Goal: Transaction & Acquisition: Purchase product/service

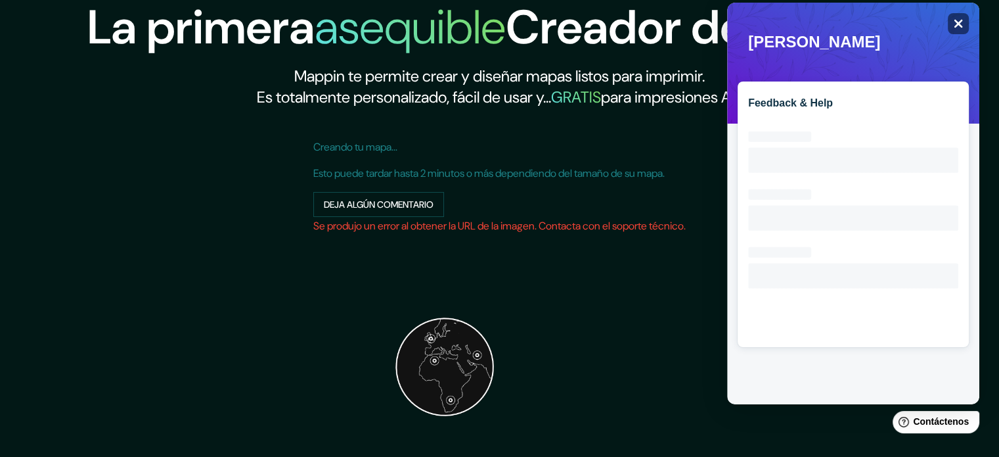
click at [948, 22] on div "Close" at bounding box center [958, 23] width 21 height 21
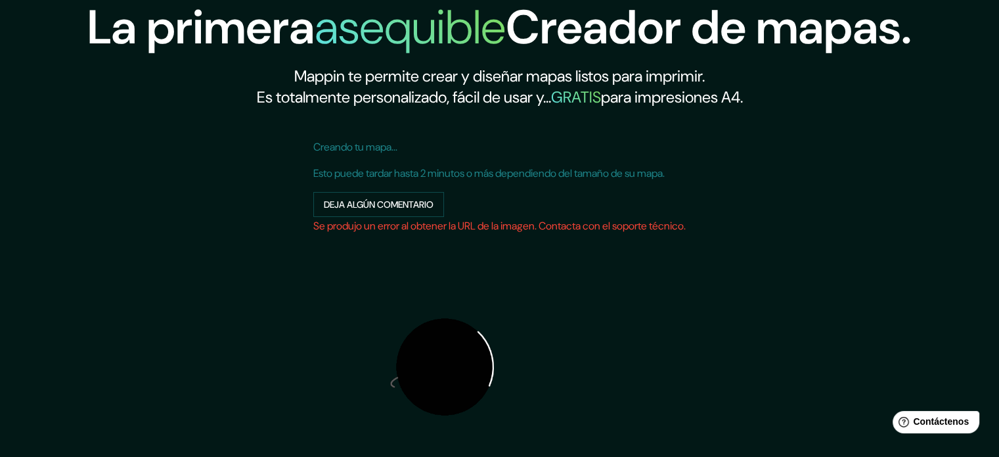
scroll to position [168, 0]
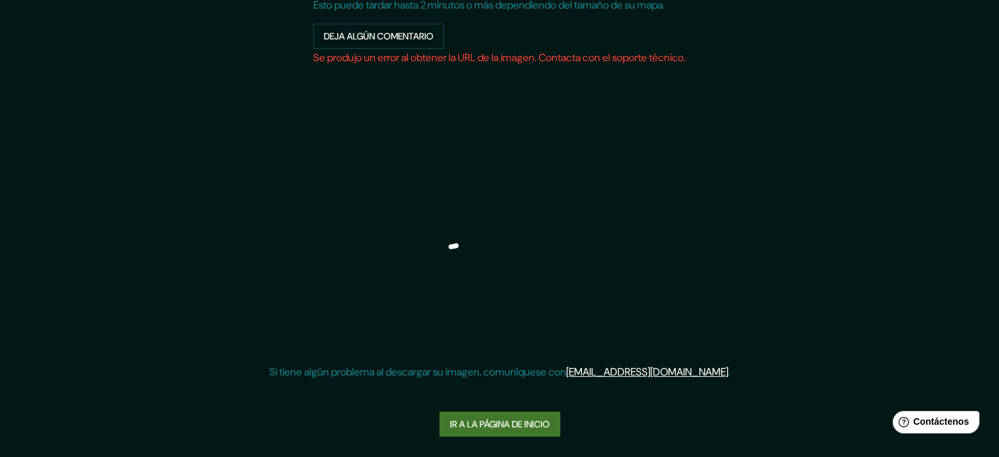
click at [528, 423] on font "Ir a la página de inicio" at bounding box center [500, 424] width 100 height 12
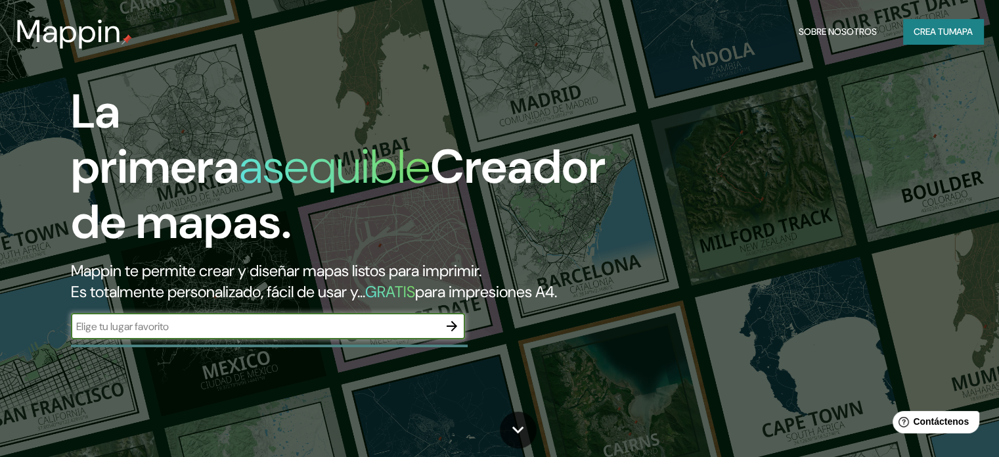
click at [453, 331] on icon "button" at bounding box center [452, 326] width 11 height 11
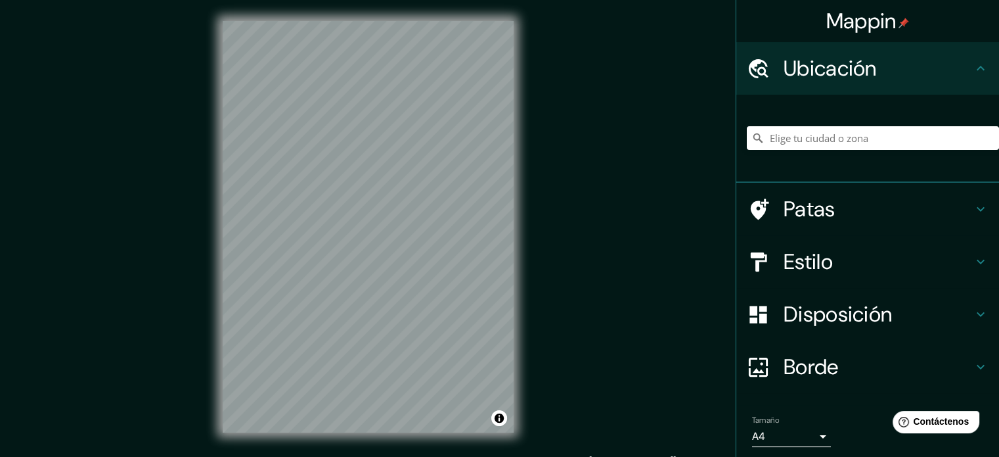
click at [806, 330] on div "Disposición" at bounding box center [868, 314] width 263 height 53
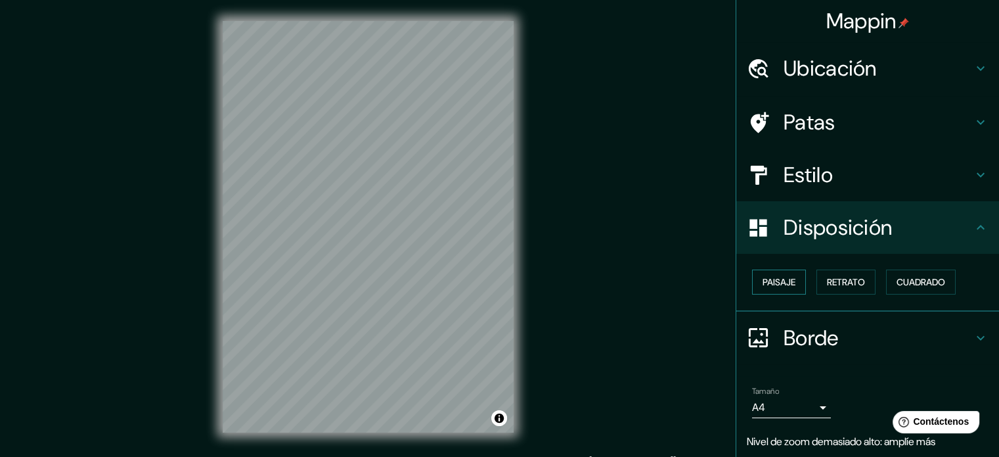
click at [783, 284] on font "Paisaje" at bounding box center [779, 282] width 33 height 12
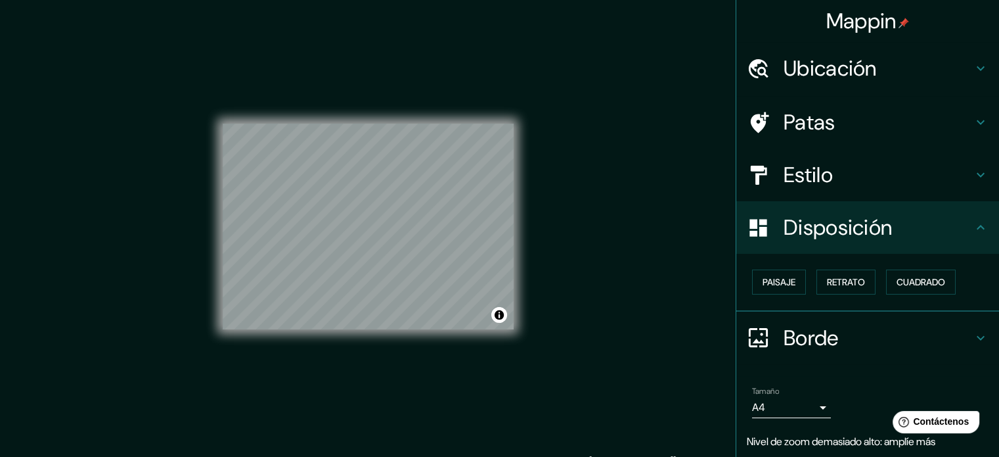
click at [548, 235] on div "Mappin Ubicación Patas Estilo Disposición Paisaje Retrato Cuadrado Borde Elige …" at bounding box center [499, 237] width 999 height 474
click at [625, 223] on div "Mappin Ubicación Patas Estilo Disposición Paisaje Retrato Cuadrado Borde Elige …" at bounding box center [499, 237] width 999 height 474
click at [415, 198] on div "Mappin Ubicación Patas Estilo Disposición Paisaje Retrato Cuadrado Borde Elige …" at bounding box center [499, 237] width 999 height 474
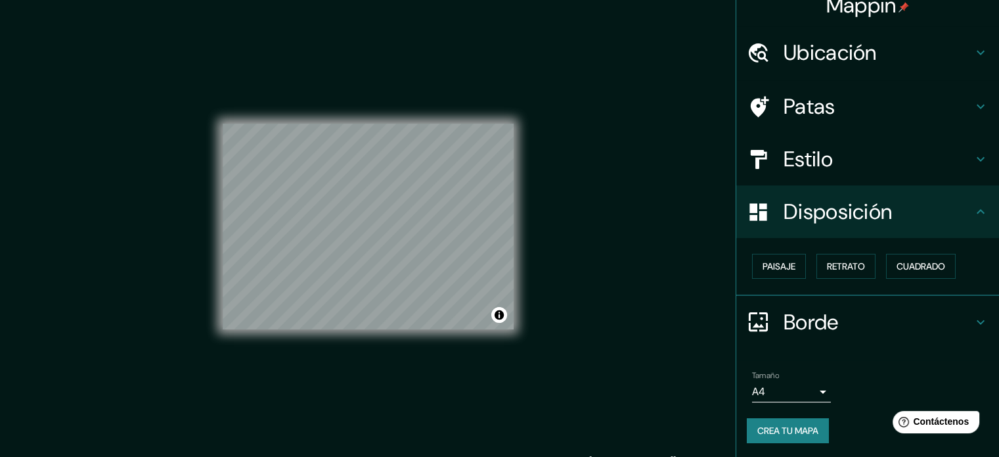
click at [807, 425] on font "Crea tu mapa" at bounding box center [788, 430] width 61 height 12
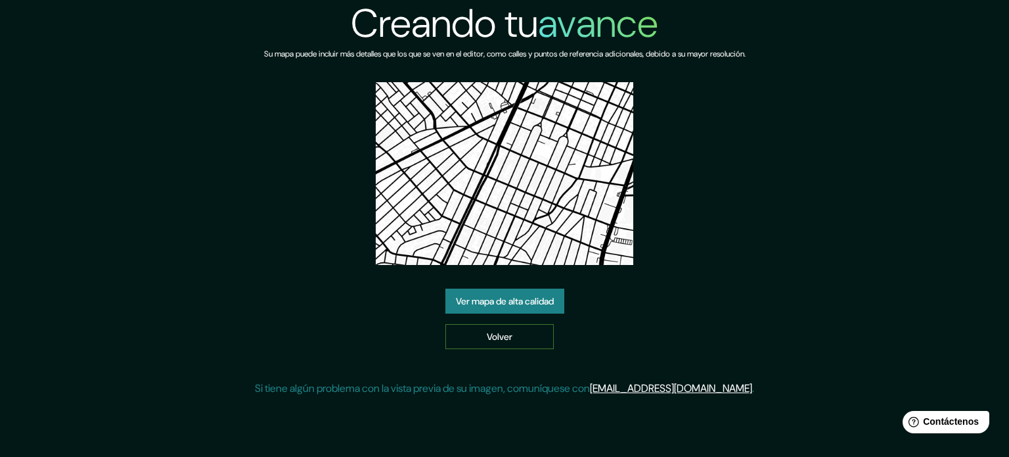
click at [544, 344] on link "Volver" at bounding box center [499, 336] width 108 height 25
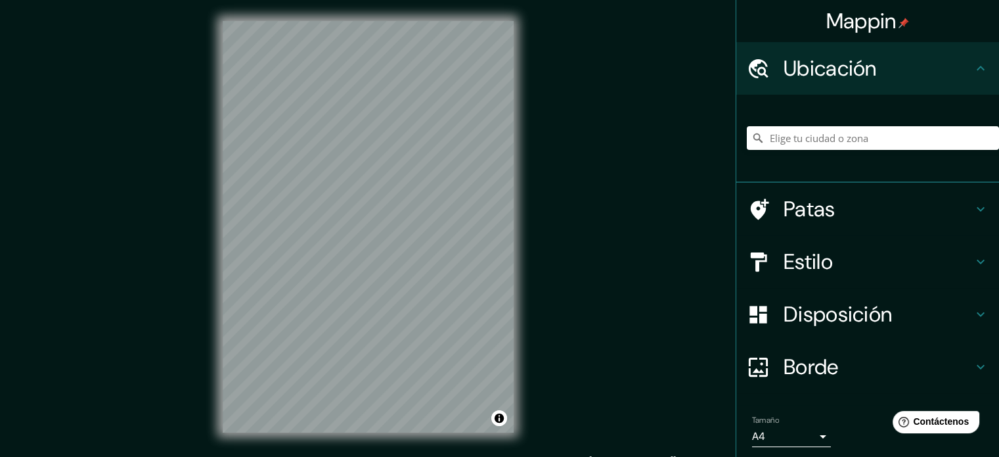
click at [756, 233] on div "Mappin Ubicación Patas Estilo Disposición Borde Elige un borde. Consejo : puede…" at bounding box center [499, 237] width 999 height 474
click at [679, 209] on div "Mappin Ubicación Patas Estilo Disposición Borde Elige un borde. Consejo : puede…" at bounding box center [499, 237] width 999 height 474
click at [501, 417] on button "Activar o desactivar atribución" at bounding box center [499, 418] width 16 height 16
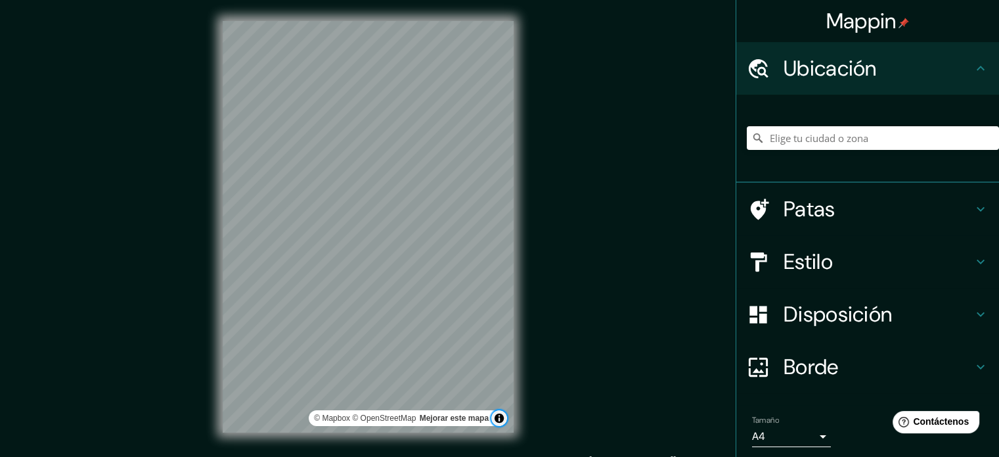
click at [501, 417] on button "Activar o desactivar atribución" at bounding box center [499, 418] width 16 height 16
click at [799, 261] on font "Estilo" at bounding box center [808, 262] width 49 height 28
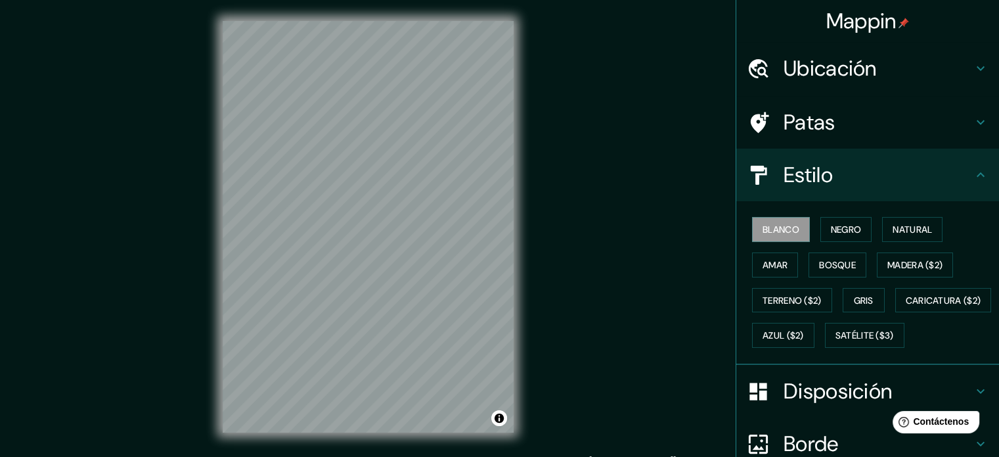
click at [806, 184] on font "Estilo" at bounding box center [808, 175] width 49 height 28
click at [822, 405] on font "Disposición" at bounding box center [838, 391] width 108 height 28
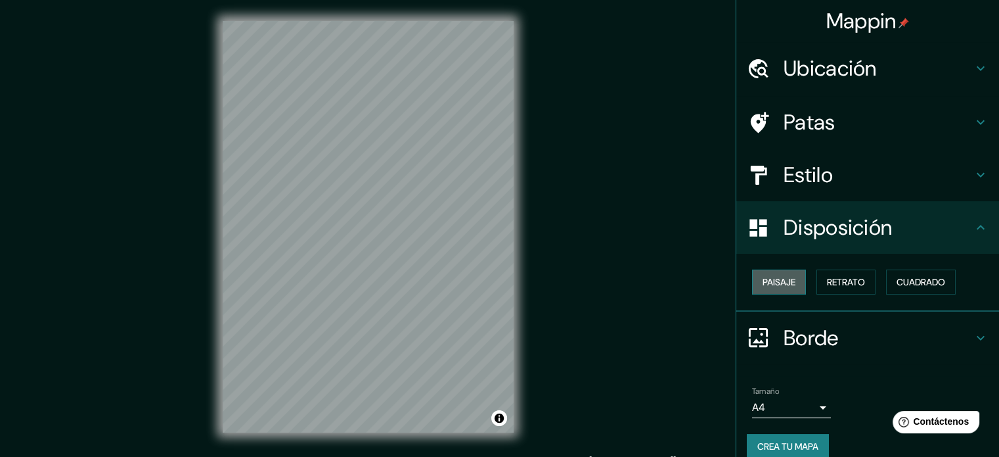
click at [765, 276] on font "Paisaje" at bounding box center [779, 282] width 33 height 12
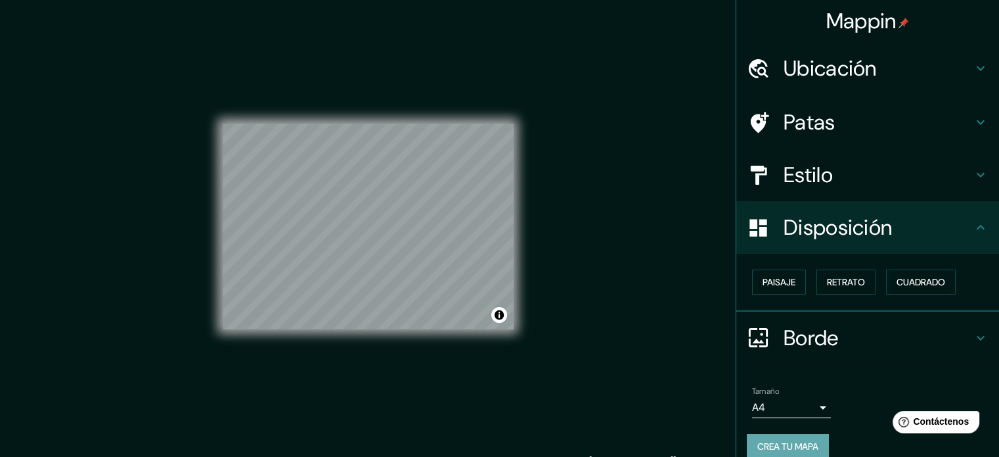
drag, startPoint x: 778, startPoint y: 437, endPoint x: 768, endPoint y: 446, distance: 13.5
drag, startPoint x: 768, startPoint y: 447, endPoint x: 817, endPoint y: 233, distance: 220.3
click at [817, 233] on font "Disposición" at bounding box center [838, 228] width 108 height 28
click at [814, 190] on div "Estilo" at bounding box center [868, 174] width 263 height 53
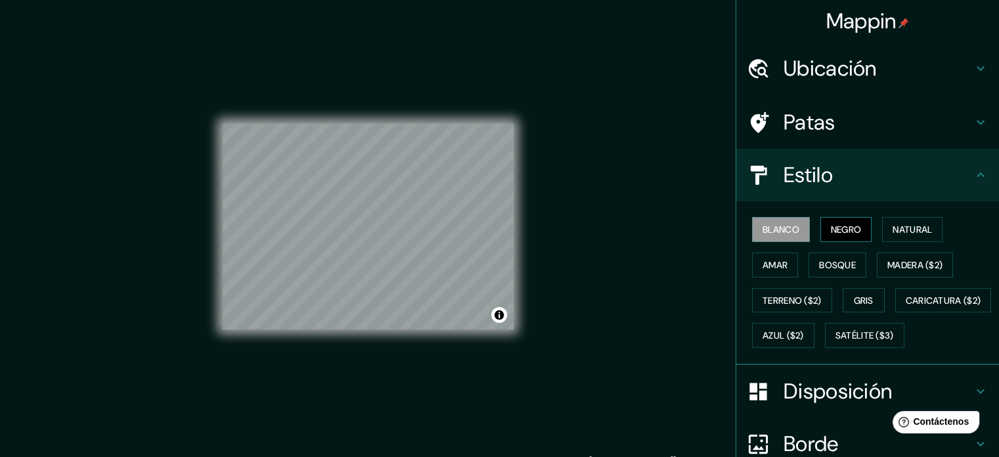
click at [823, 219] on button "Negro" at bounding box center [847, 229] width 52 height 25
click at [886, 231] on button "Natural" at bounding box center [912, 229] width 60 height 25
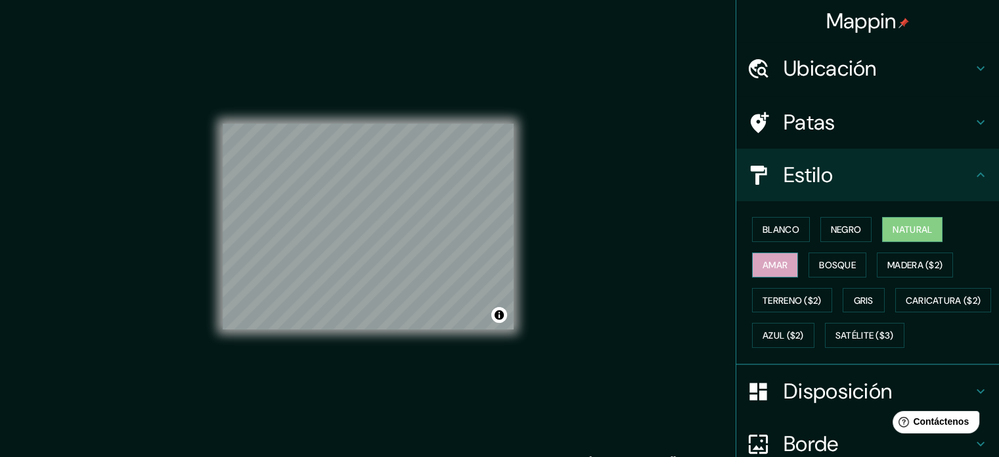
click at [785, 265] on button "Amar" at bounding box center [775, 264] width 46 height 25
click at [833, 265] on font "Bosque" at bounding box center [837, 265] width 37 height 12
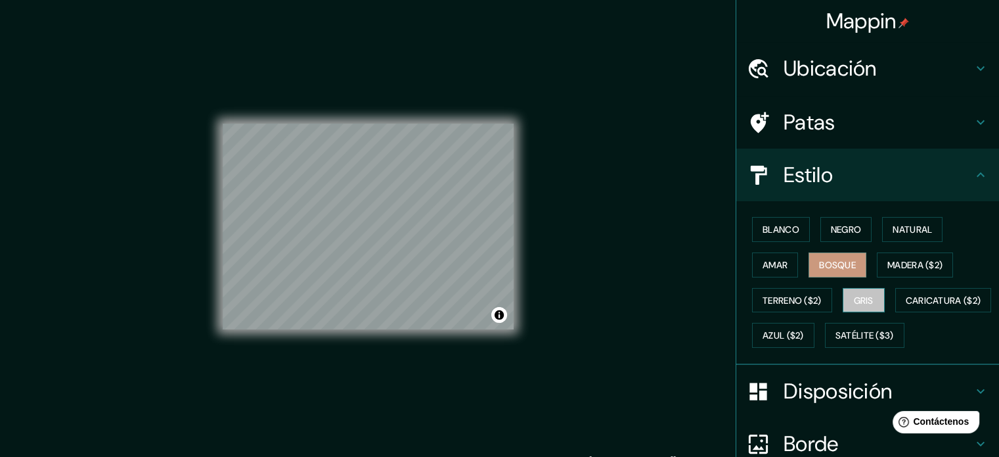
click at [865, 296] on font "Gris" at bounding box center [864, 300] width 20 height 12
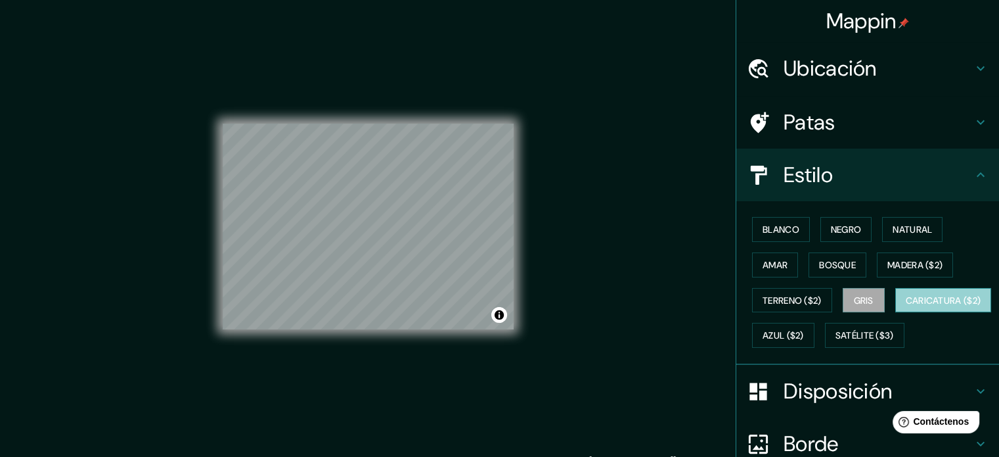
click at [906, 306] on font "Caricatura ($2)" at bounding box center [944, 300] width 76 height 12
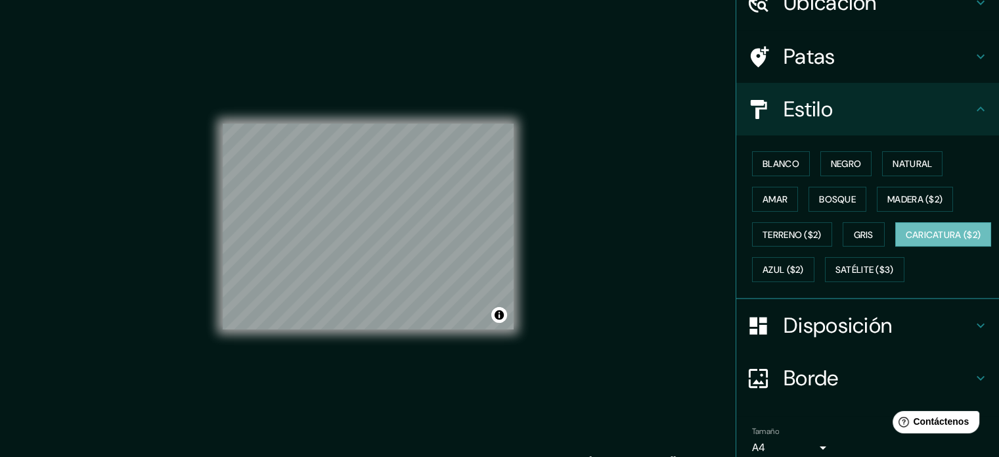
scroll to position [131, 0]
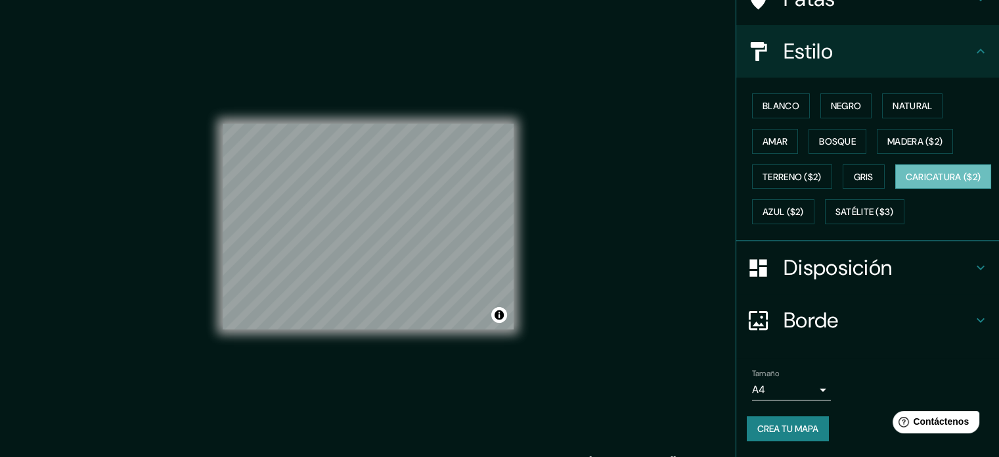
click at [831, 327] on h4 "Borde" at bounding box center [878, 320] width 189 height 26
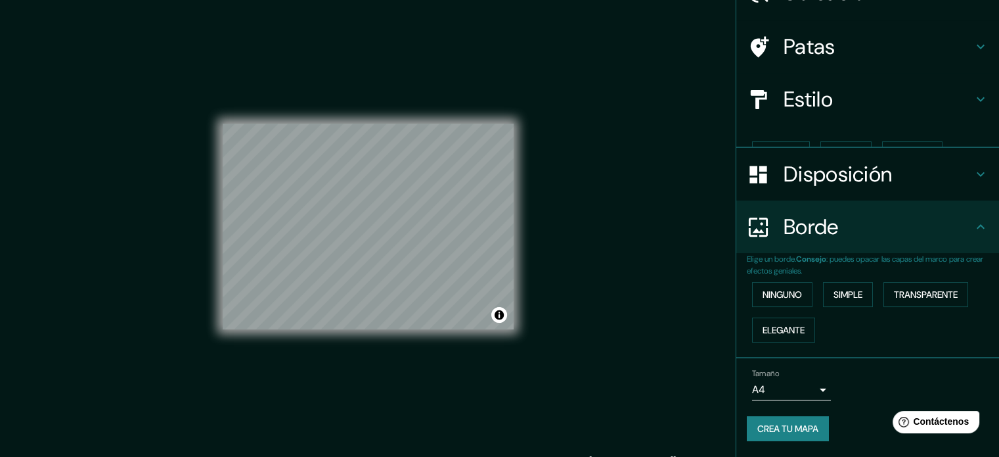
scroll to position [52, 0]
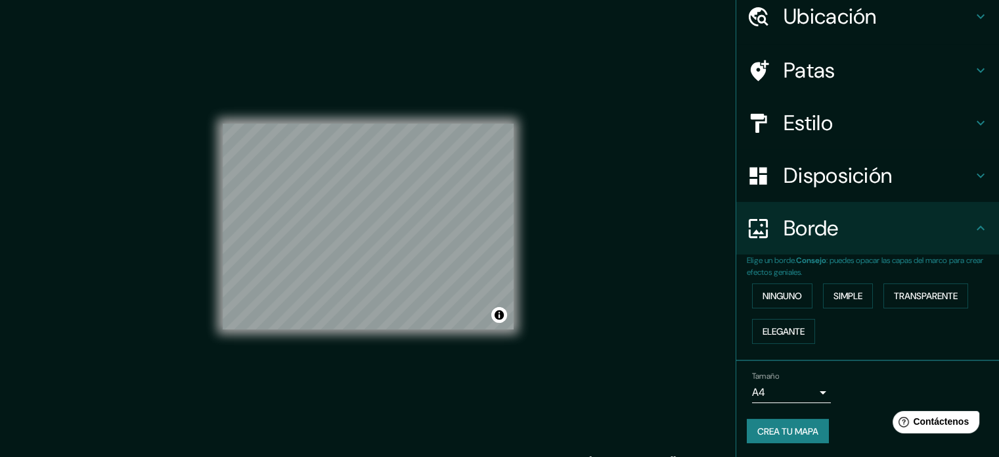
click at [832, 241] on div "Borde" at bounding box center [868, 228] width 263 height 53
drag, startPoint x: 760, startPoint y: 420, endPoint x: 799, endPoint y: 422, distance: 38.9
click at [799, 422] on font "Crea tu mapa" at bounding box center [788, 430] width 61 height 17
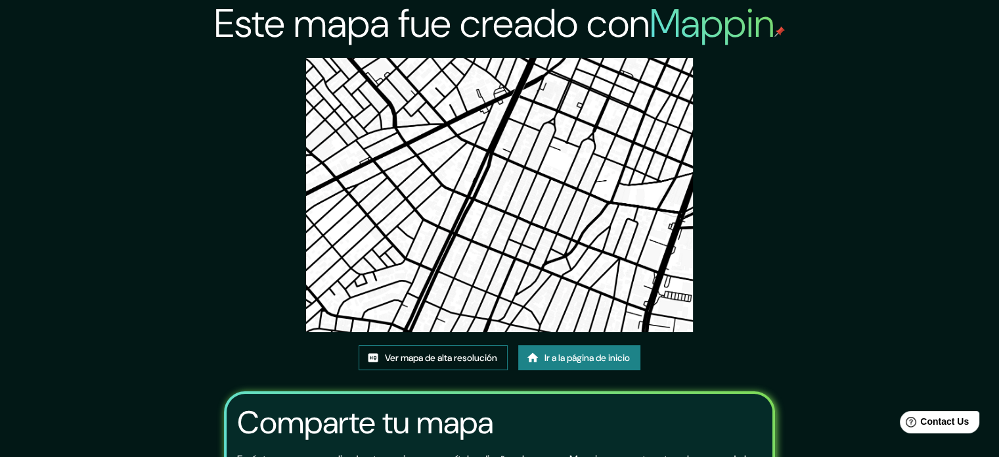
click at [451, 359] on font "Ver mapa de alta resolución" at bounding box center [441, 358] width 112 height 12
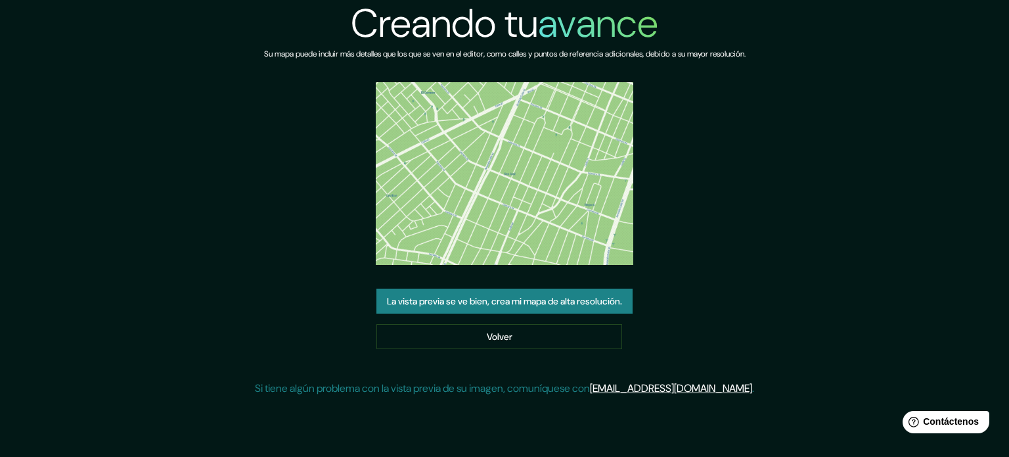
click at [541, 296] on font "La vista previa se ve bien, crea mi mapa de alta resolución." at bounding box center [504, 301] width 235 height 12
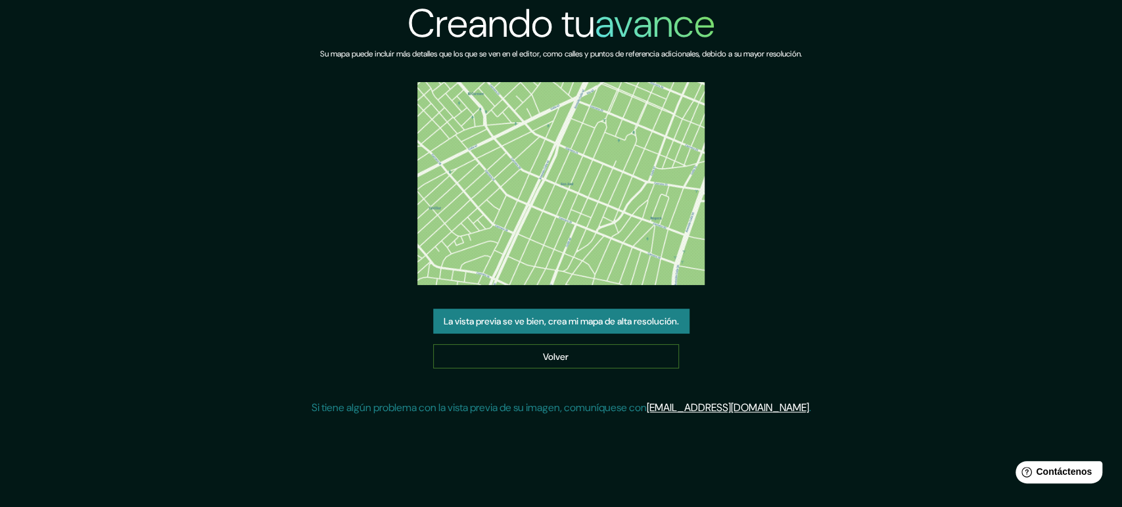
click at [597, 355] on link "Volver" at bounding box center [556, 356] width 246 height 25
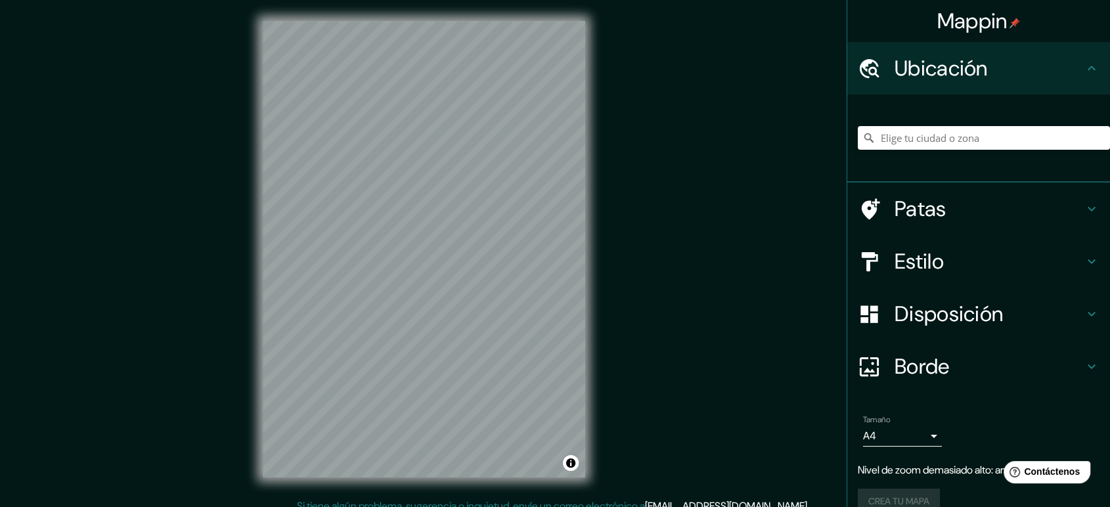
click at [643, 260] on div "Mappin Ubicación Patas Estilo Disposición Borde Elige un borde. Consejo : puede…" at bounding box center [555, 260] width 1110 height 520
click at [689, 263] on div "Mappin Ubicación Patas Estilo Disposición Borde Elige un borde. Consejo : puede…" at bounding box center [555, 260] width 1110 height 520
click at [924, 268] on font "Estilo" at bounding box center [919, 262] width 49 height 28
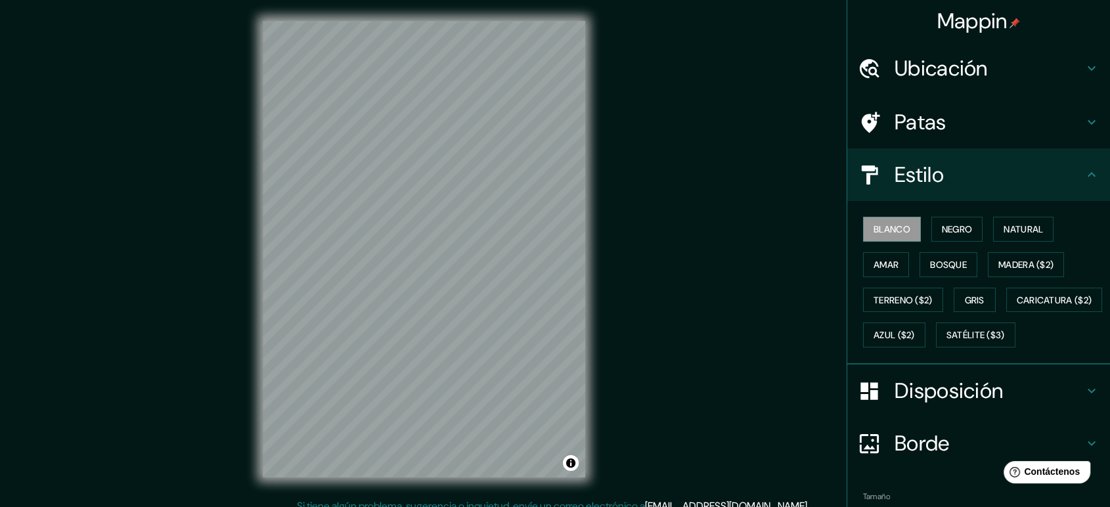
click at [915, 405] on font "Disposición" at bounding box center [949, 391] width 108 height 28
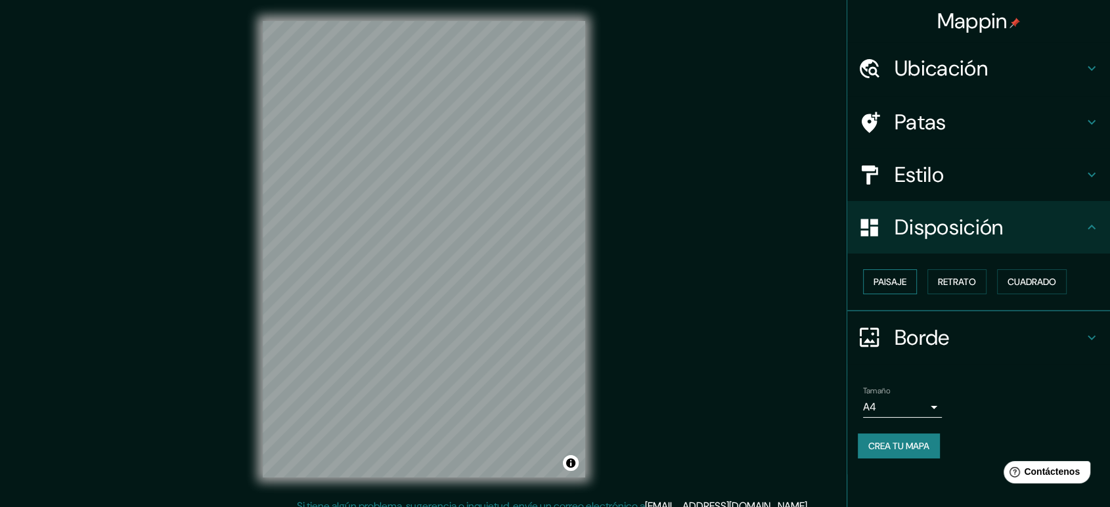
click at [886, 283] on font "Paisaje" at bounding box center [890, 282] width 33 height 12
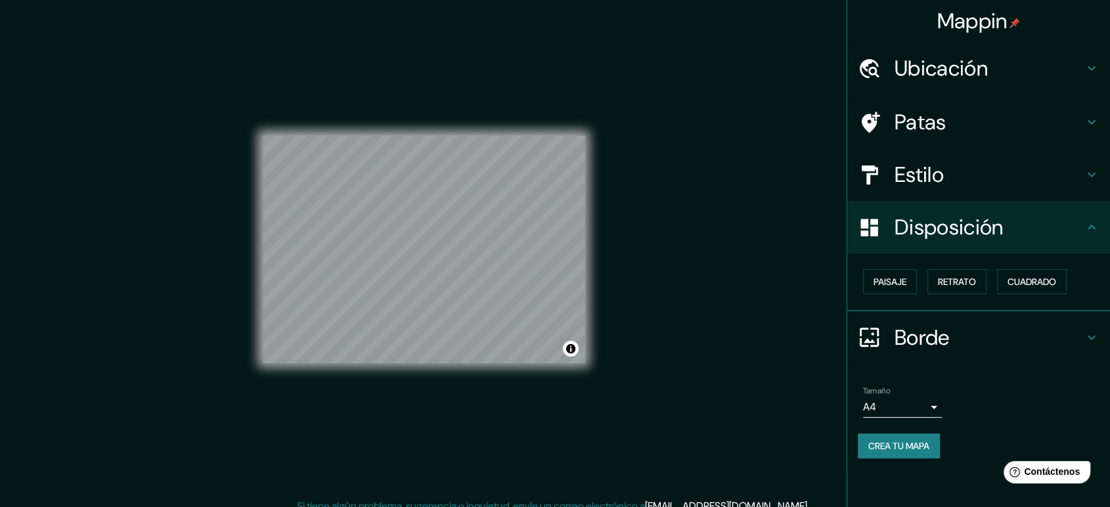
click at [946, 188] on div "Estilo" at bounding box center [979, 174] width 263 height 53
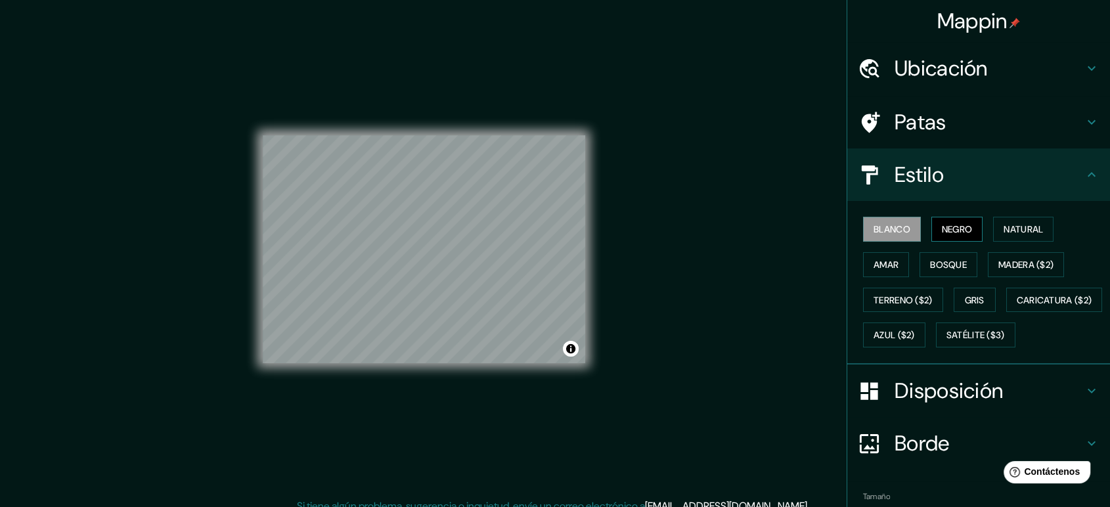
click at [949, 230] on font "Negro" at bounding box center [957, 229] width 31 height 12
click at [984, 234] on div "Blanco Negro Natural Amar Bosque Madera ($2) Terreno ($2) Gris Caricatura ($2) …" at bounding box center [984, 282] width 252 height 141
click at [993, 234] on button "Natural" at bounding box center [1023, 229] width 60 height 25
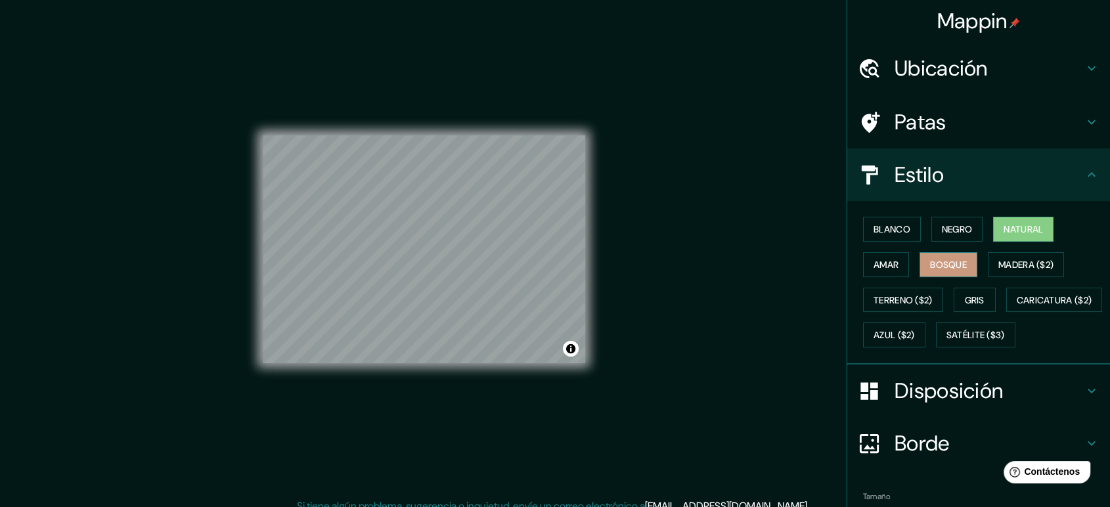
click at [948, 265] on font "Bosque" at bounding box center [948, 265] width 37 height 12
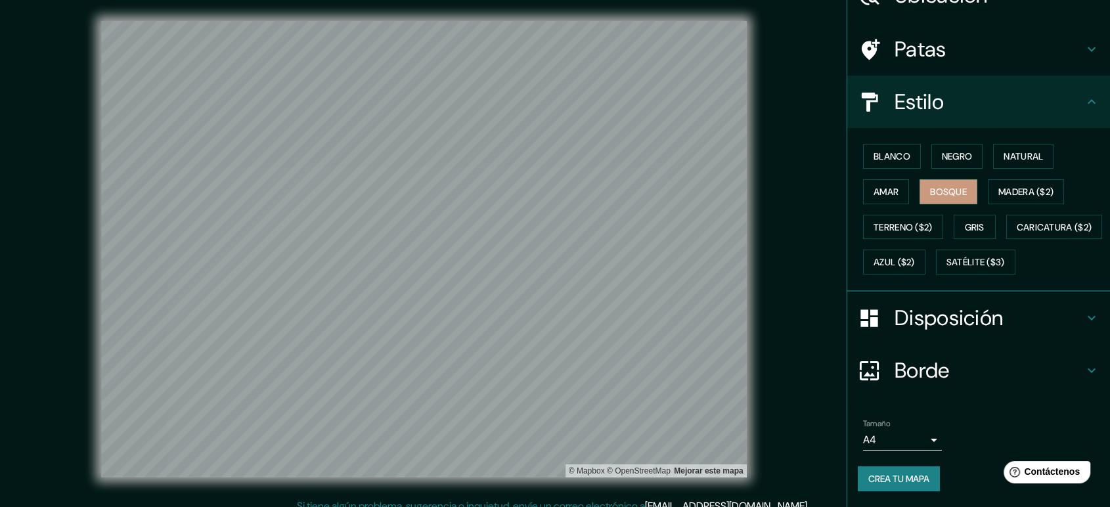
scroll to position [105, 0]
click at [911, 456] on font "Crea tu mapa" at bounding box center [899, 479] width 61 height 12
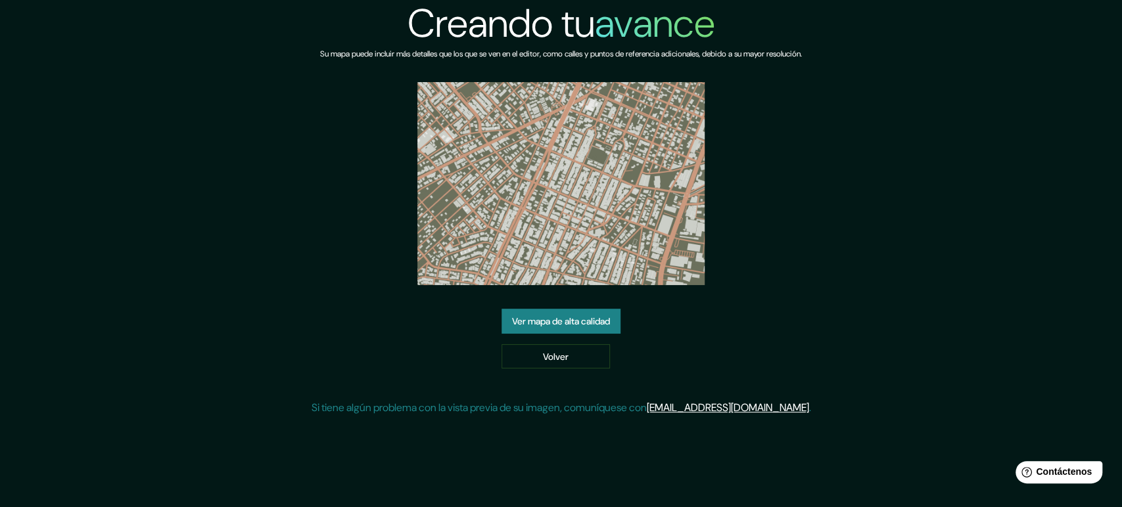
click at [608, 323] on font "Ver mapa de alta calidad" at bounding box center [561, 321] width 98 height 12
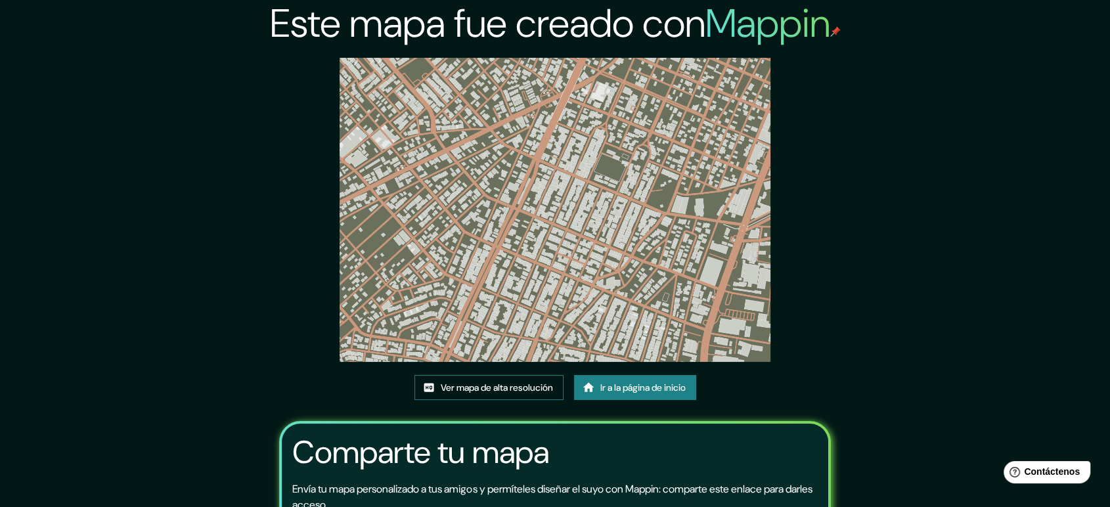
click at [531, 382] on font "Ver mapa de alta resolución" at bounding box center [497, 388] width 112 height 12
